Goal: Book appointment/travel/reservation

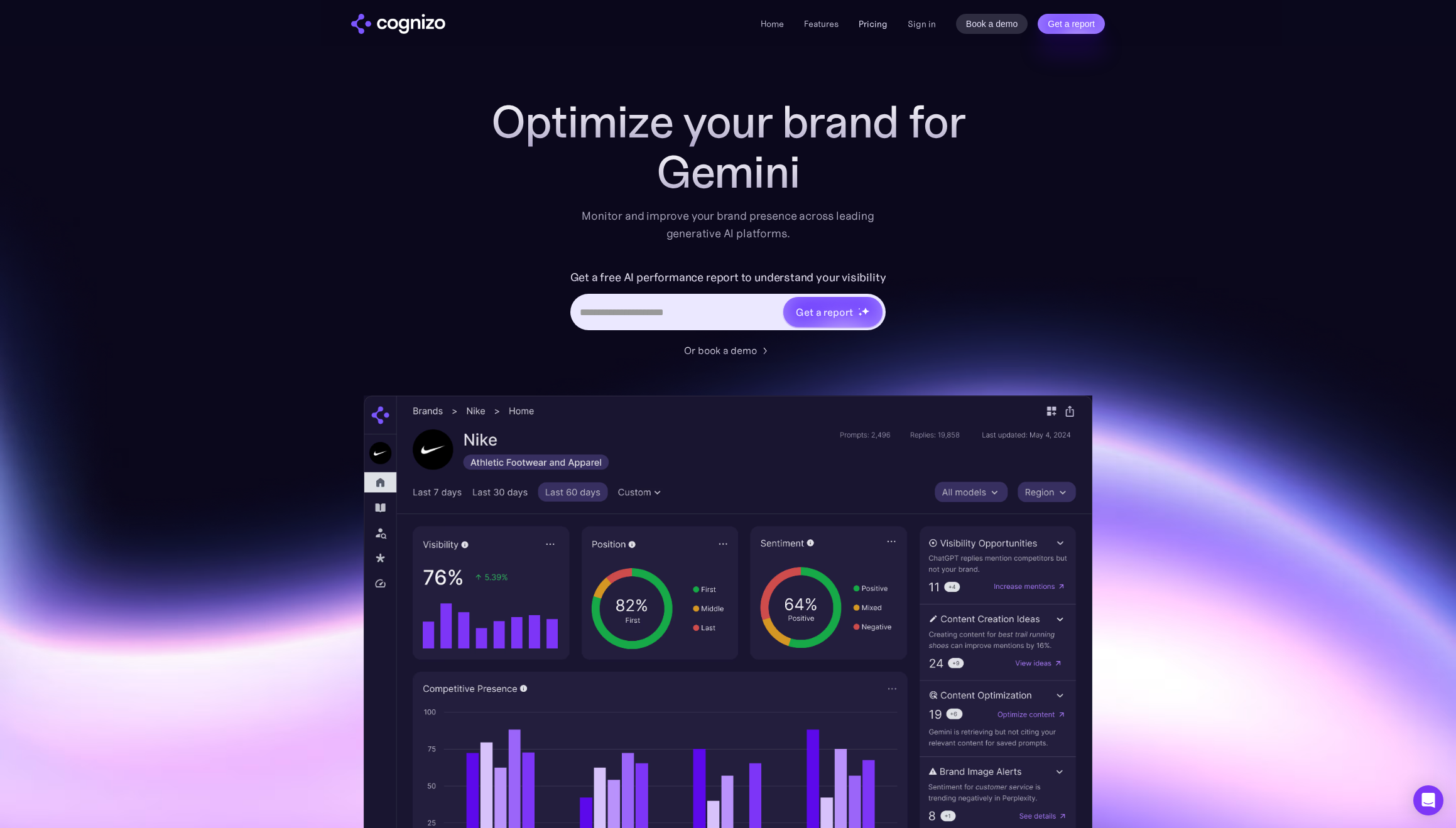
click at [875, 23] on link "Pricing" at bounding box center [873, 24] width 29 height 11
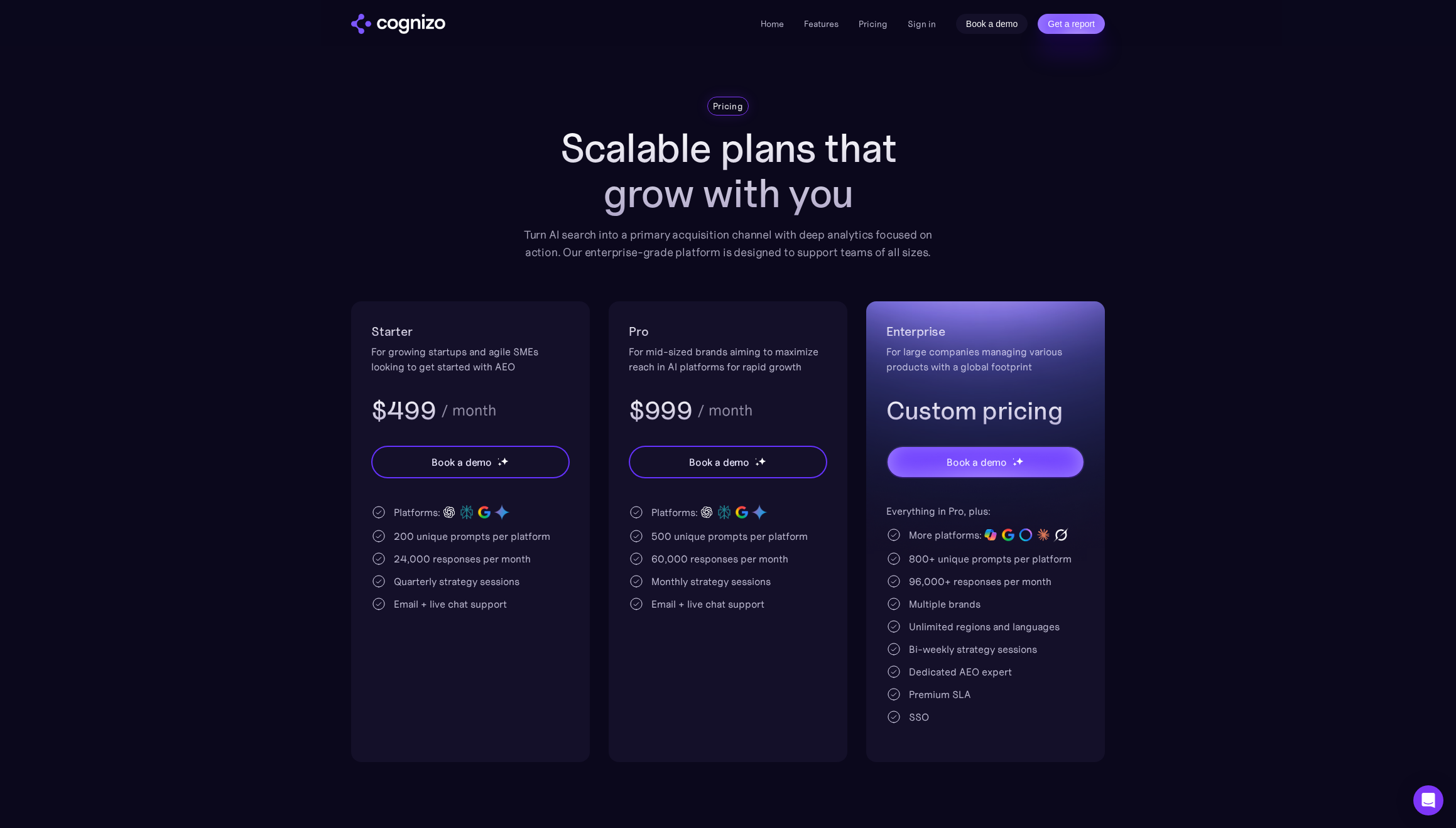
click at [994, 25] on link "Book a demo" at bounding box center [992, 24] width 72 height 20
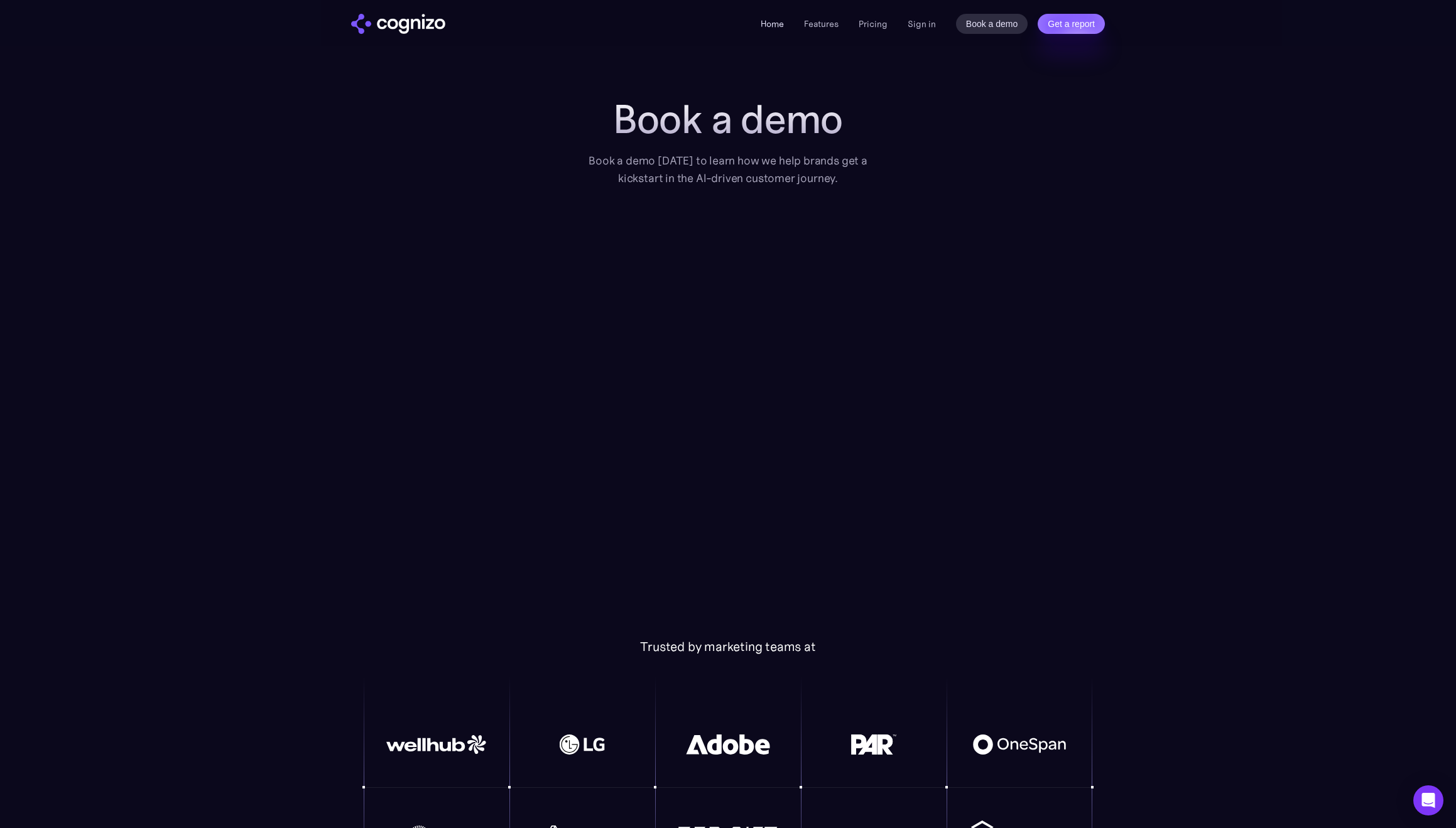
click at [779, 26] on link "Home" at bounding box center [772, 24] width 23 height 11
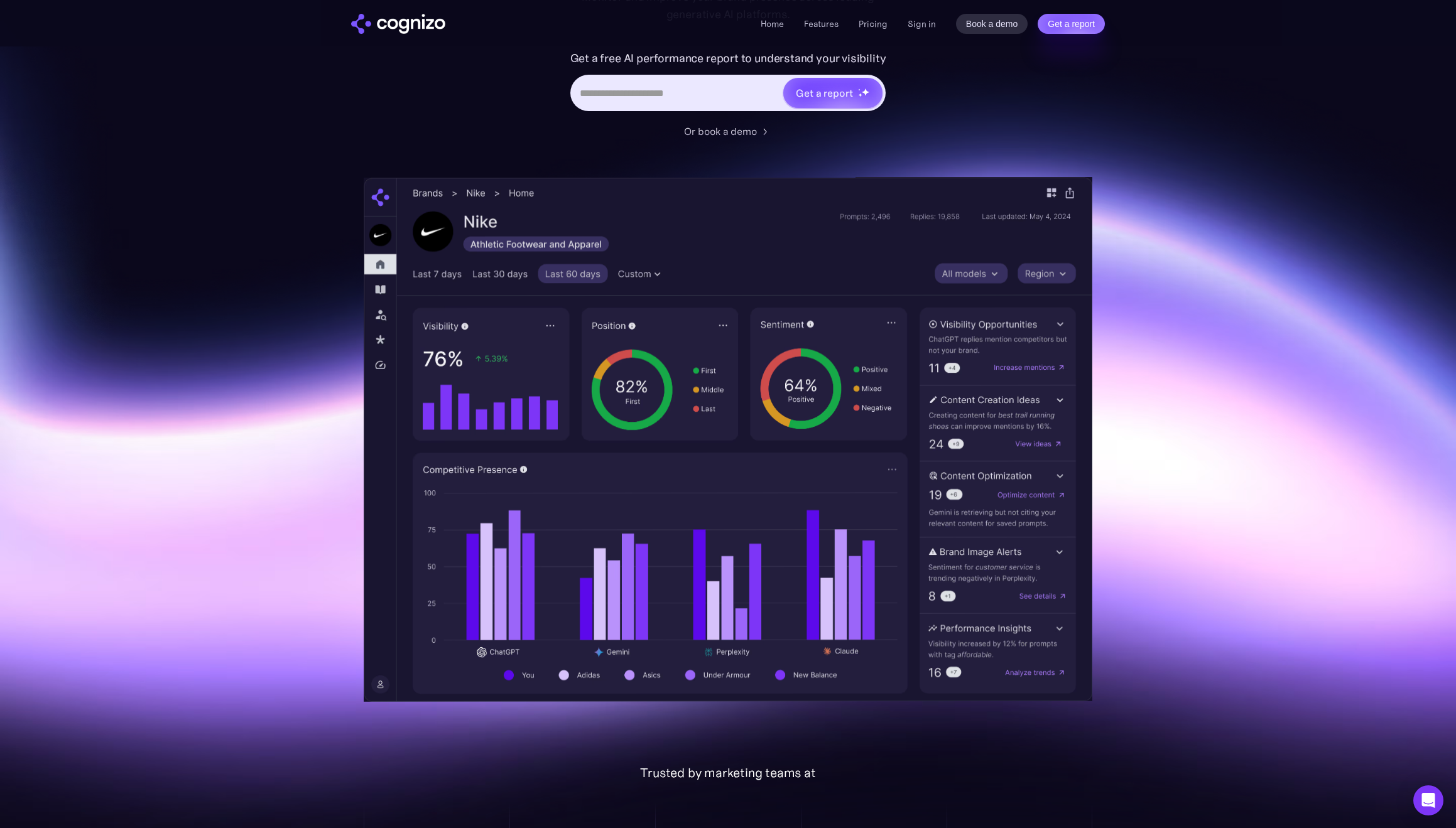
scroll to position [180, 0]
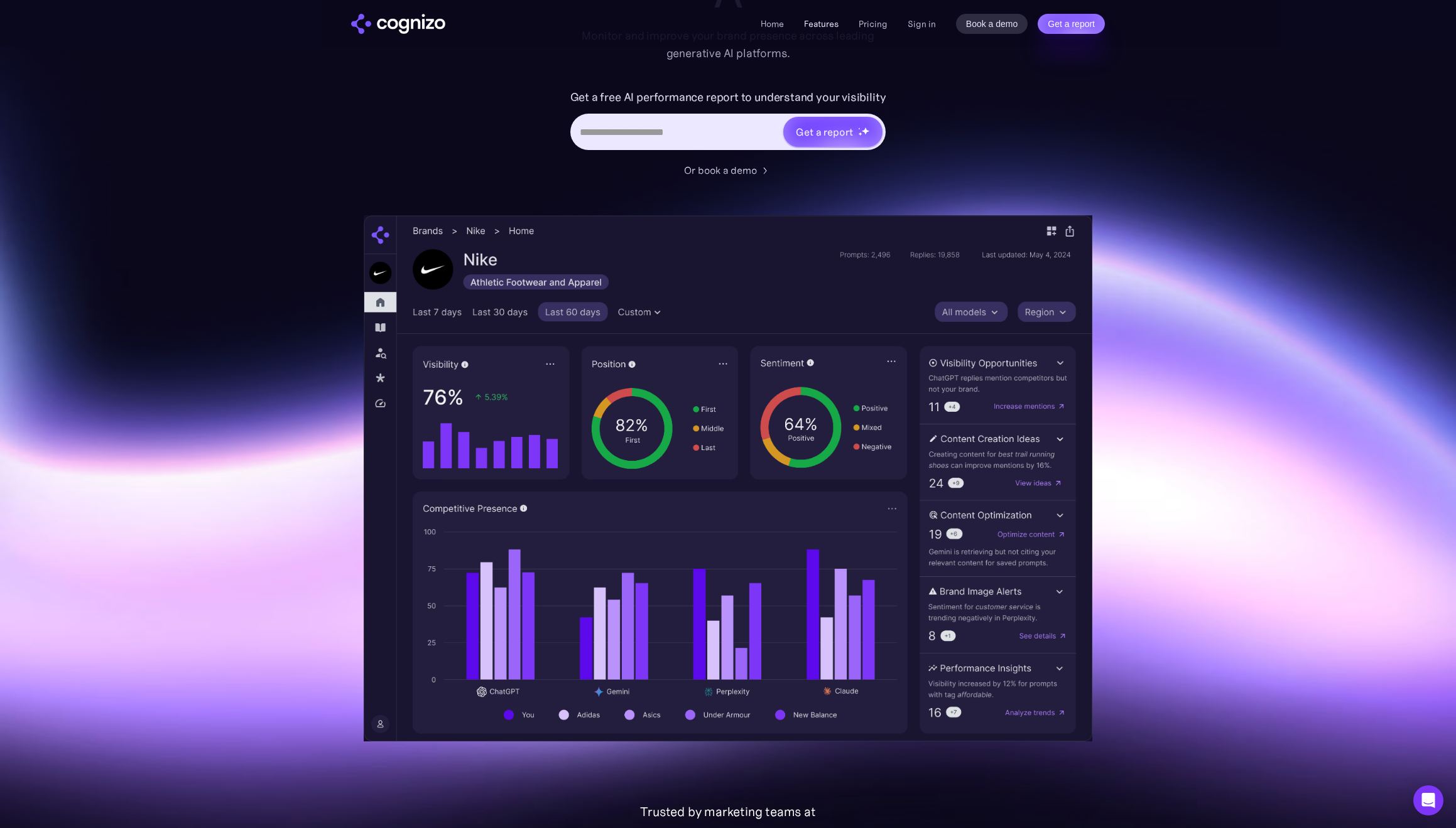
click at [820, 23] on link "Features" at bounding box center [821, 24] width 34 height 11
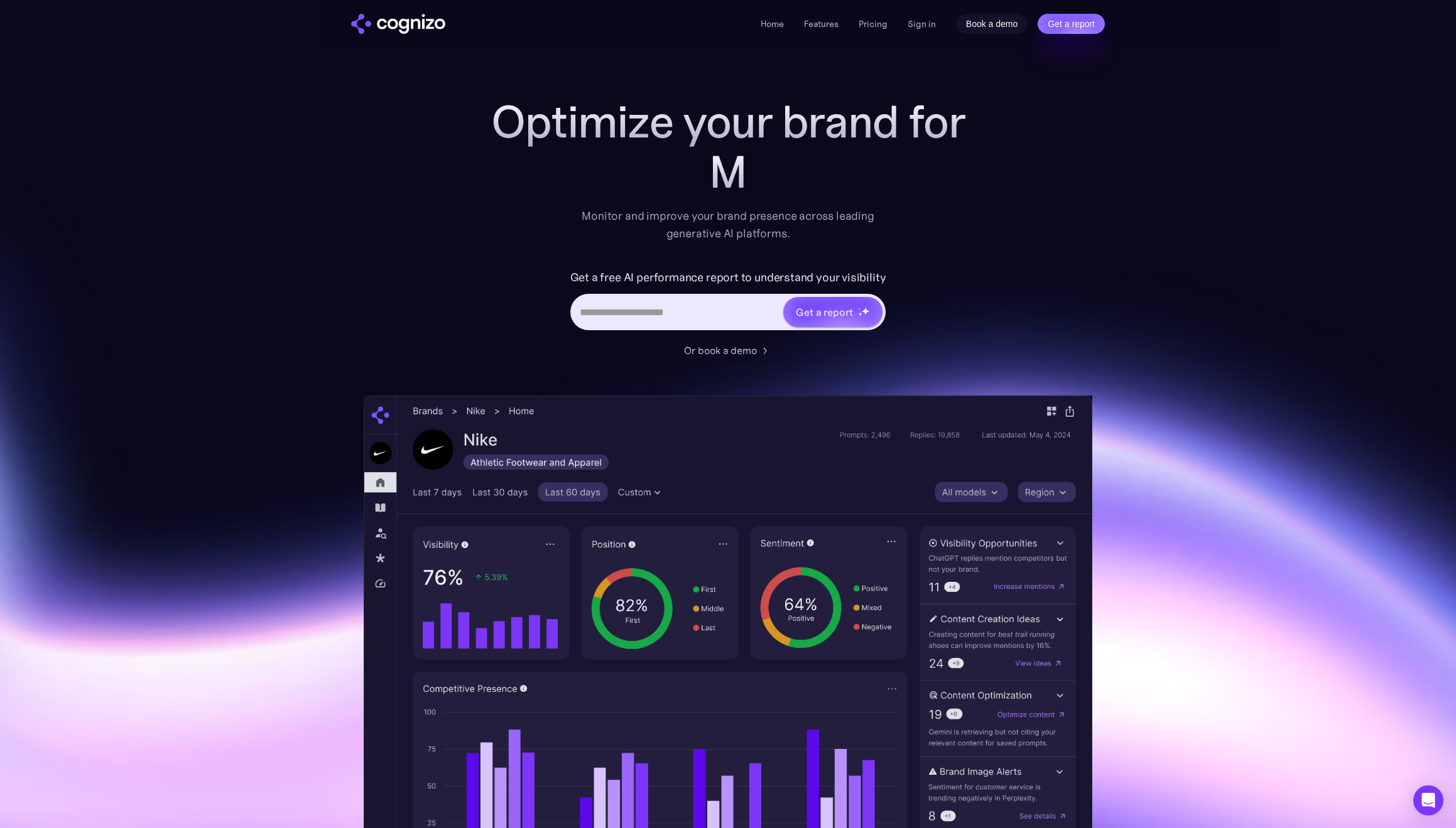
click at [980, 24] on link "Book a demo" at bounding box center [992, 24] width 72 height 20
